Goal: Task Accomplishment & Management: Manage account settings

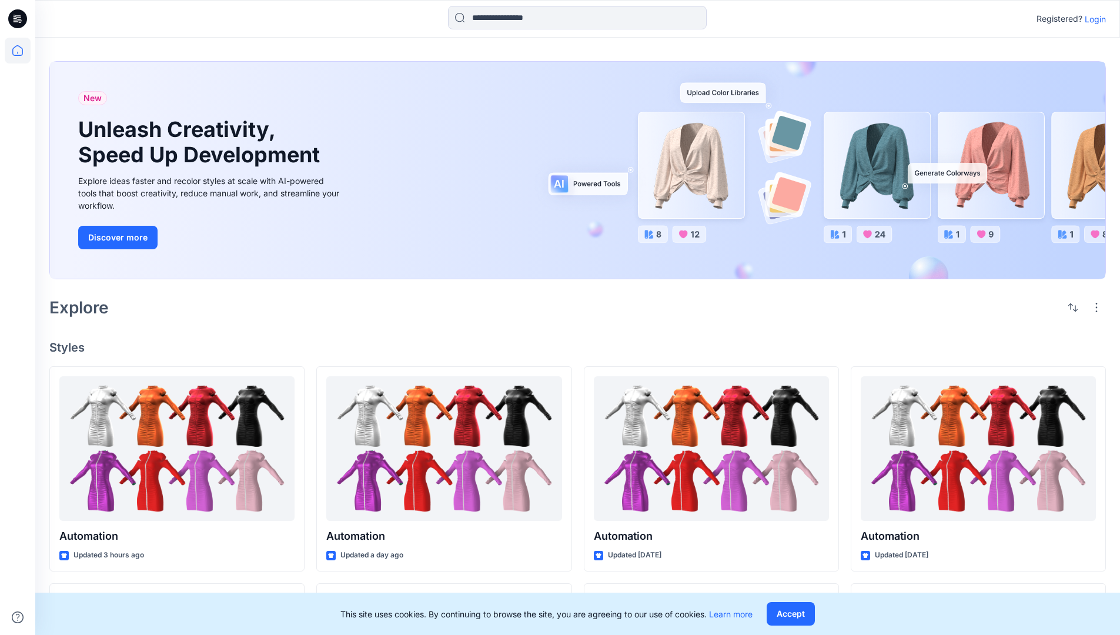
click at [1092, 19] on p "Login" at bounding box center [1094, 19] width 21 height 12
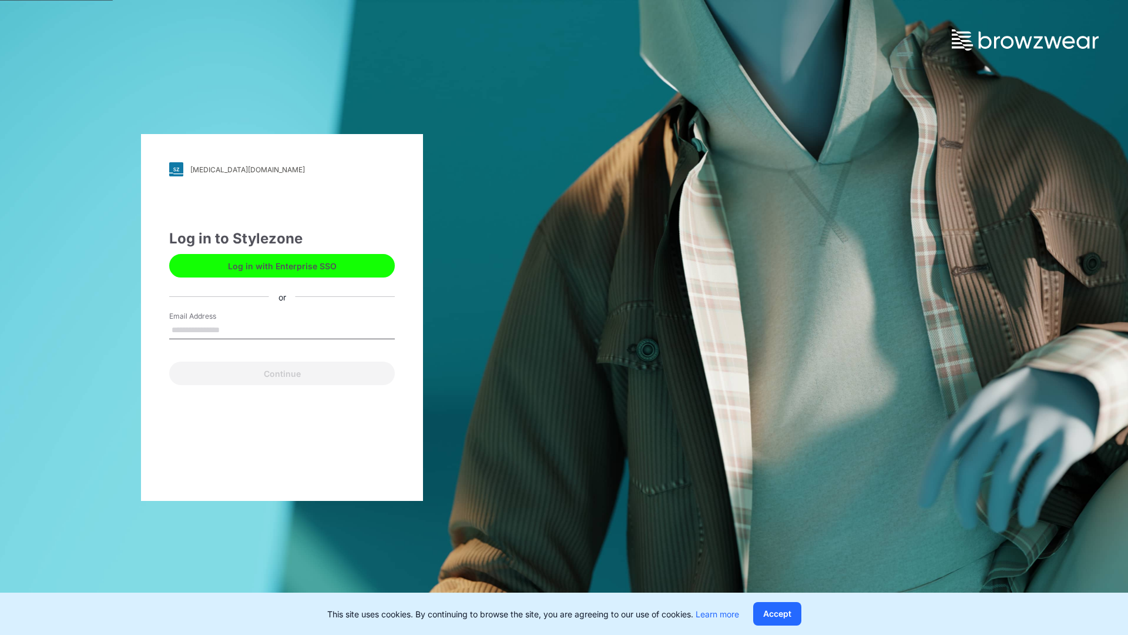
click at [232, 329] on input "Email Address" at bounding box center [282, 330] width 226 height 18
type input "*****"
